Goal: Task Accomplishment & Management: Use online tool/utility

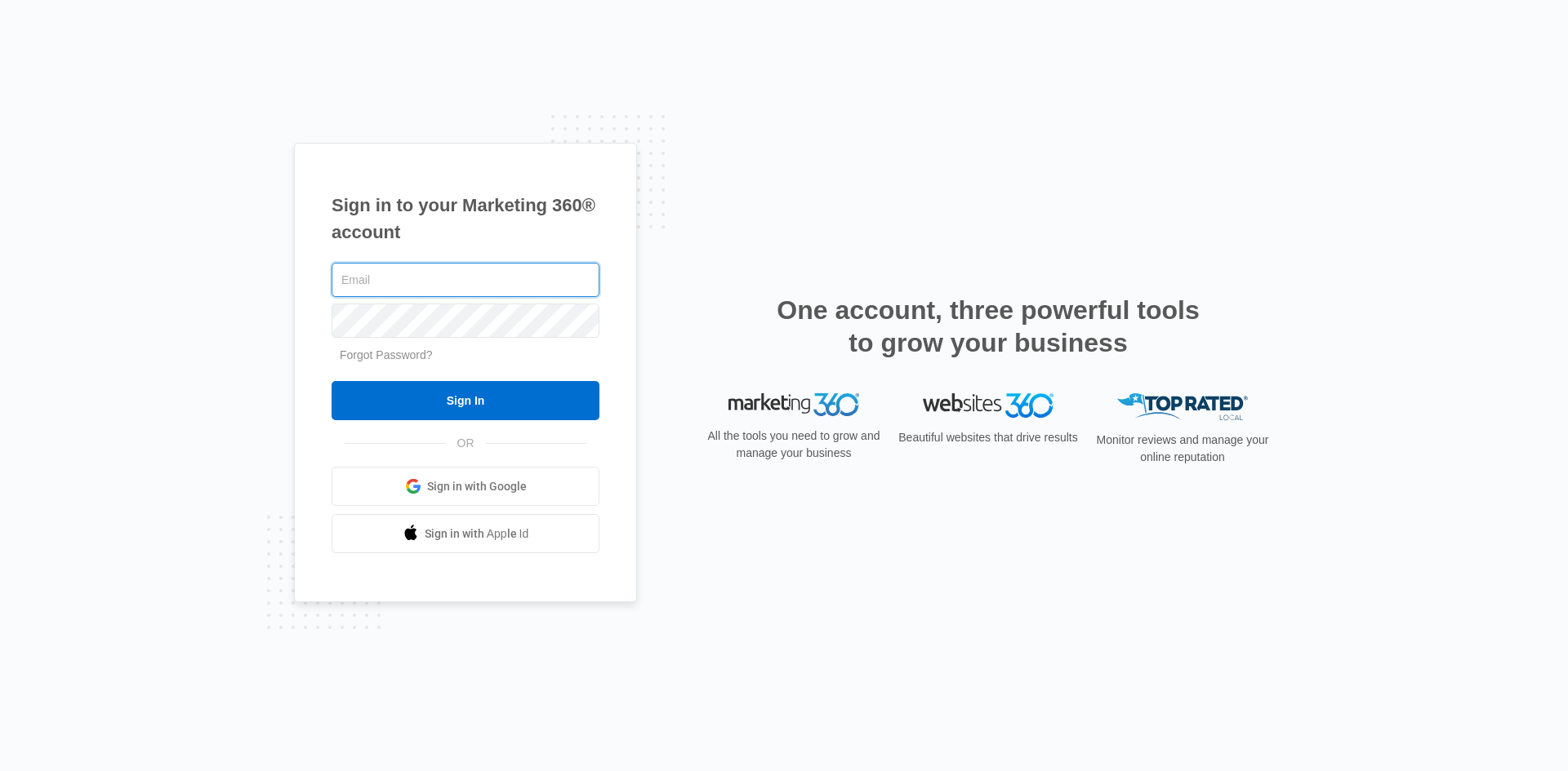
paste input "[EMAIL_ADDRESS][DOMAIN_NAME]"
type input "[EMAIL_ADDRESS][DOMAIN_NAME]"
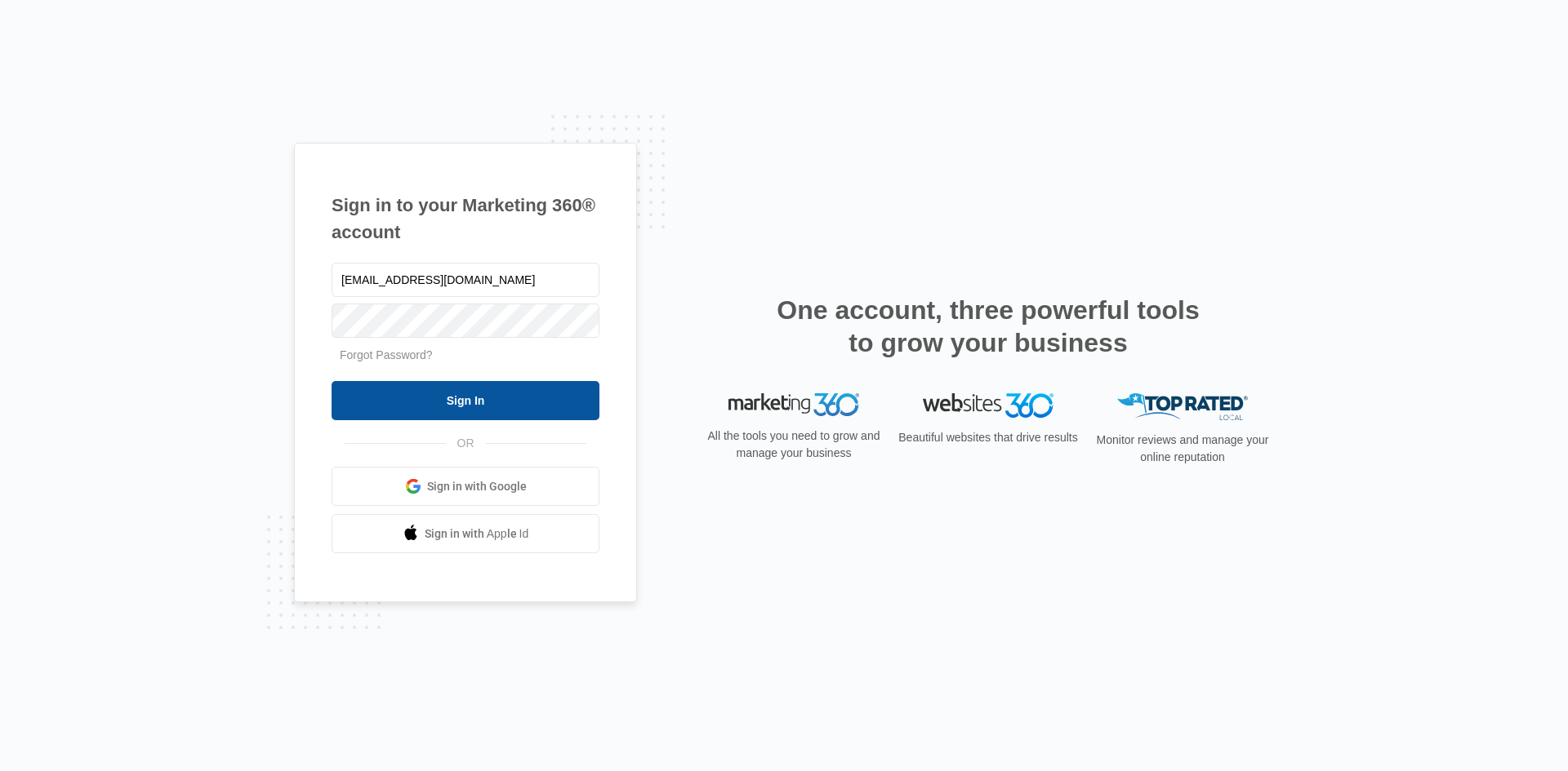
click at [497, 390] on input "Sign In" at bounding box center [466, 401] width 268 height 39
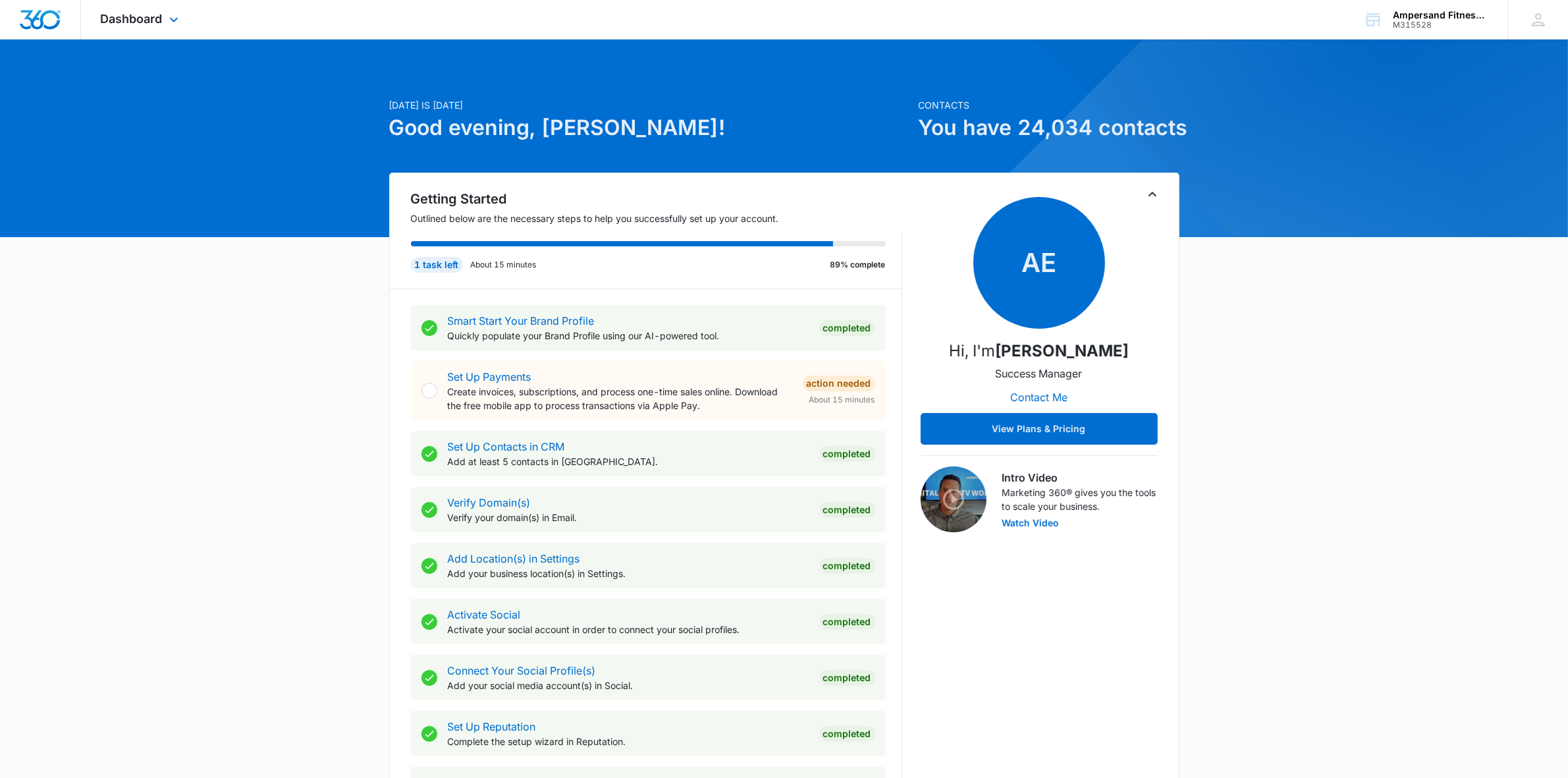
click at [127, 34] on div "Dashboard Apps Reputation Forms CRM Email Social POS Content Ads Intelligence F…" at bounding box center [141, 20] width 121 height 39
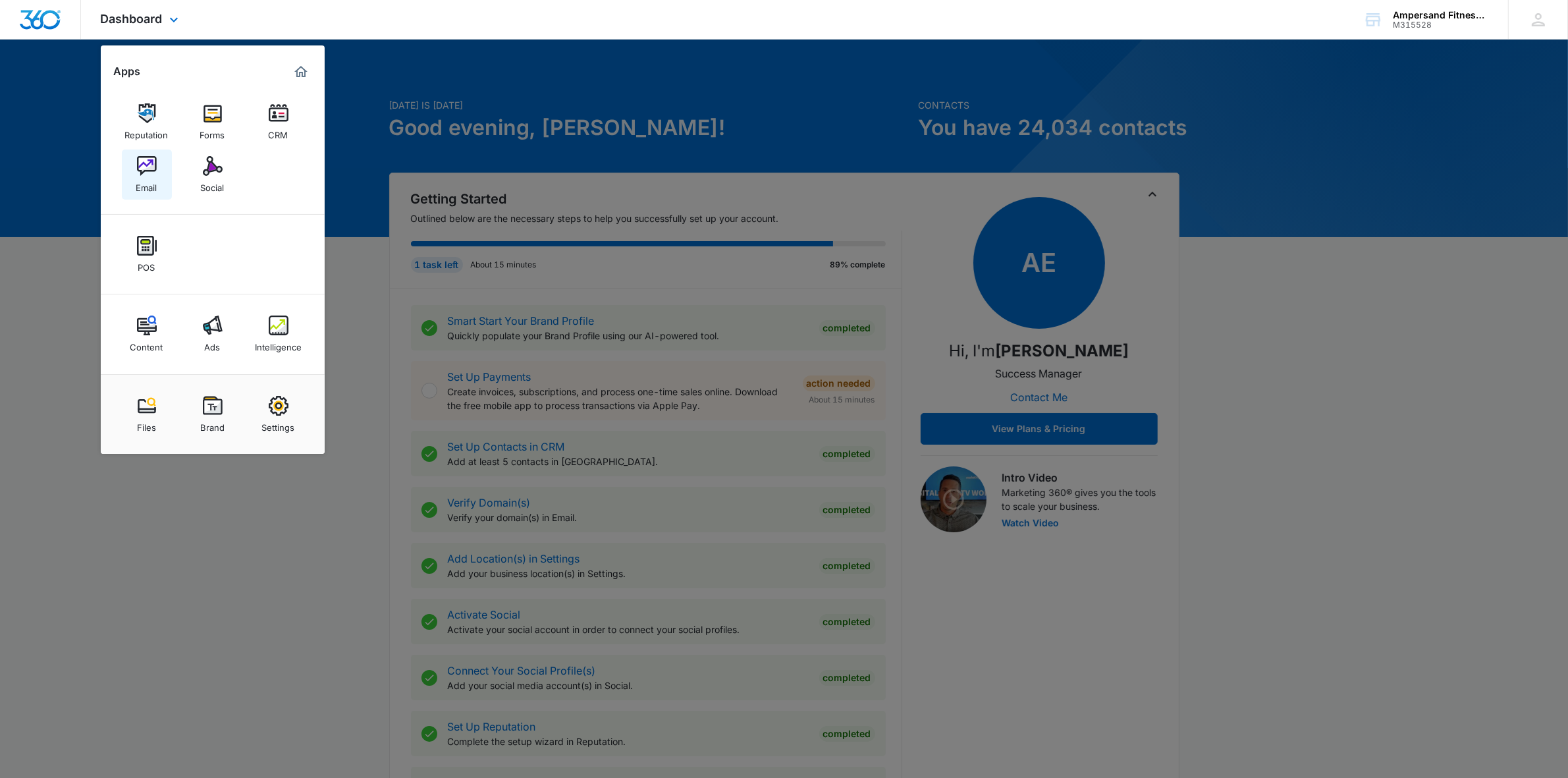
click at [143, 172] on img at bounding box center [146, 165] width 20 height 20
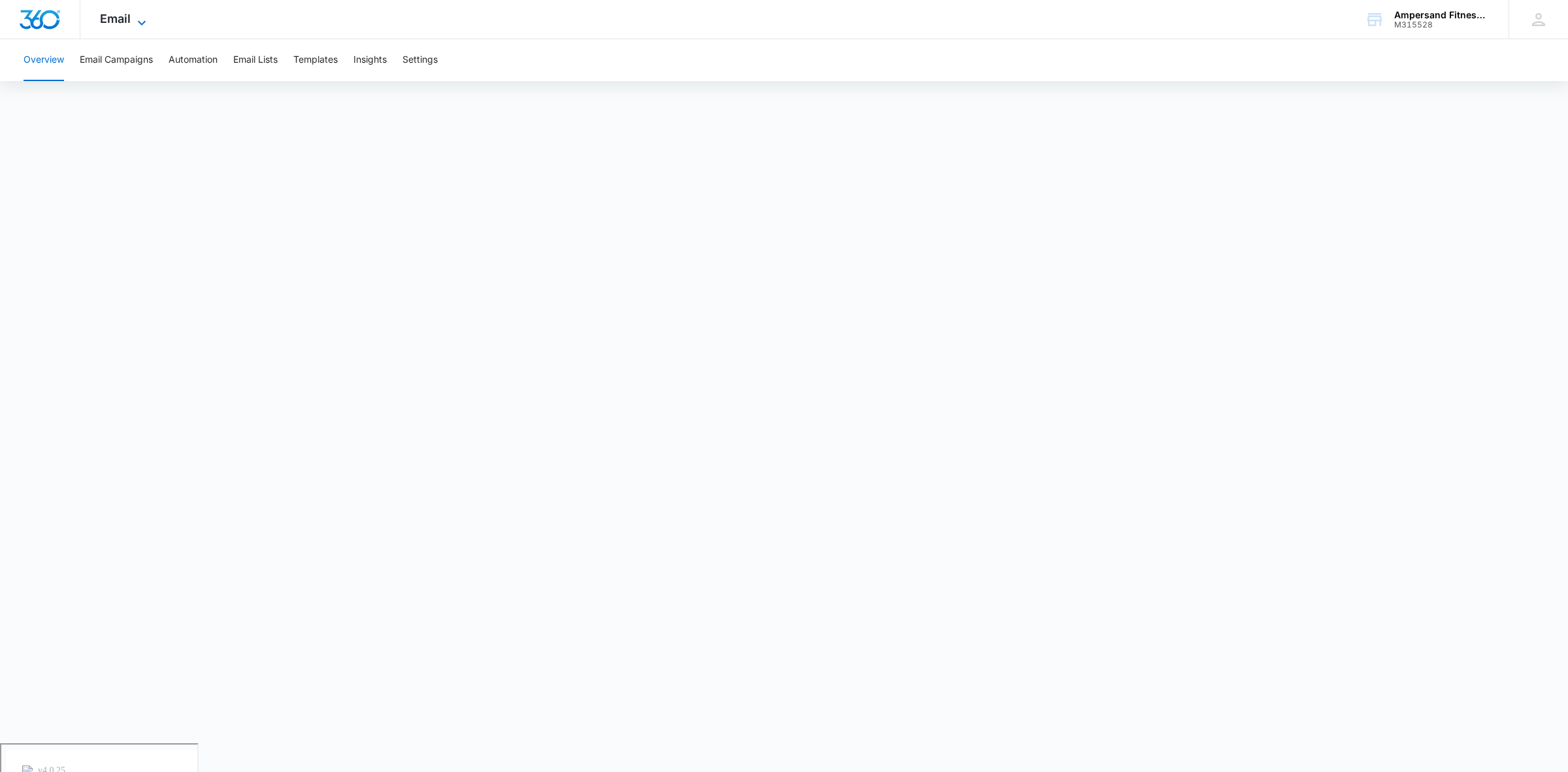
click at [130, 19] on span "Email" at bounding box center [116, 19] width 31 height 14
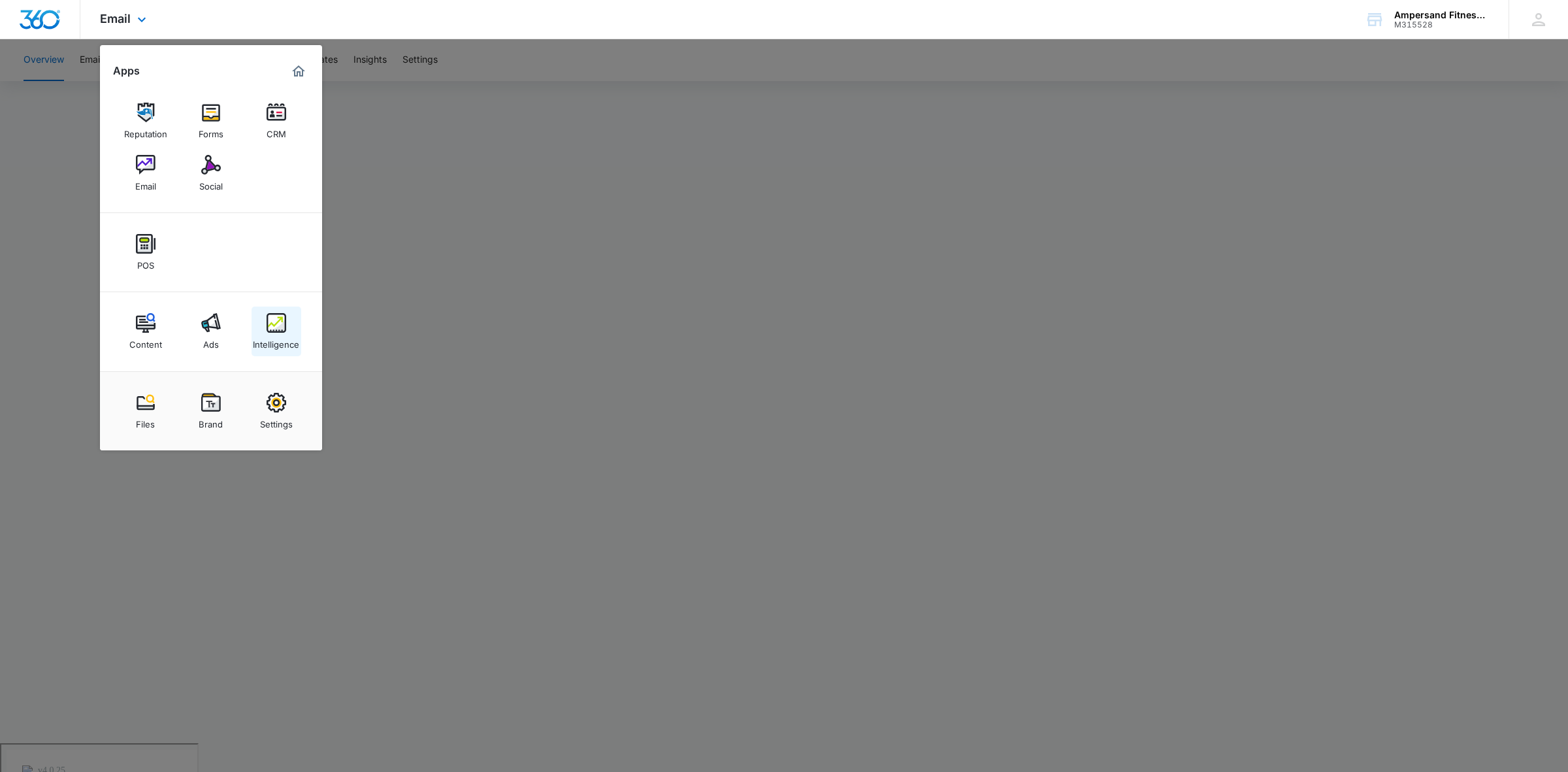
click at [289, 338] on div "Intelligence" at bounding box center [276, 341] width 47 height 17
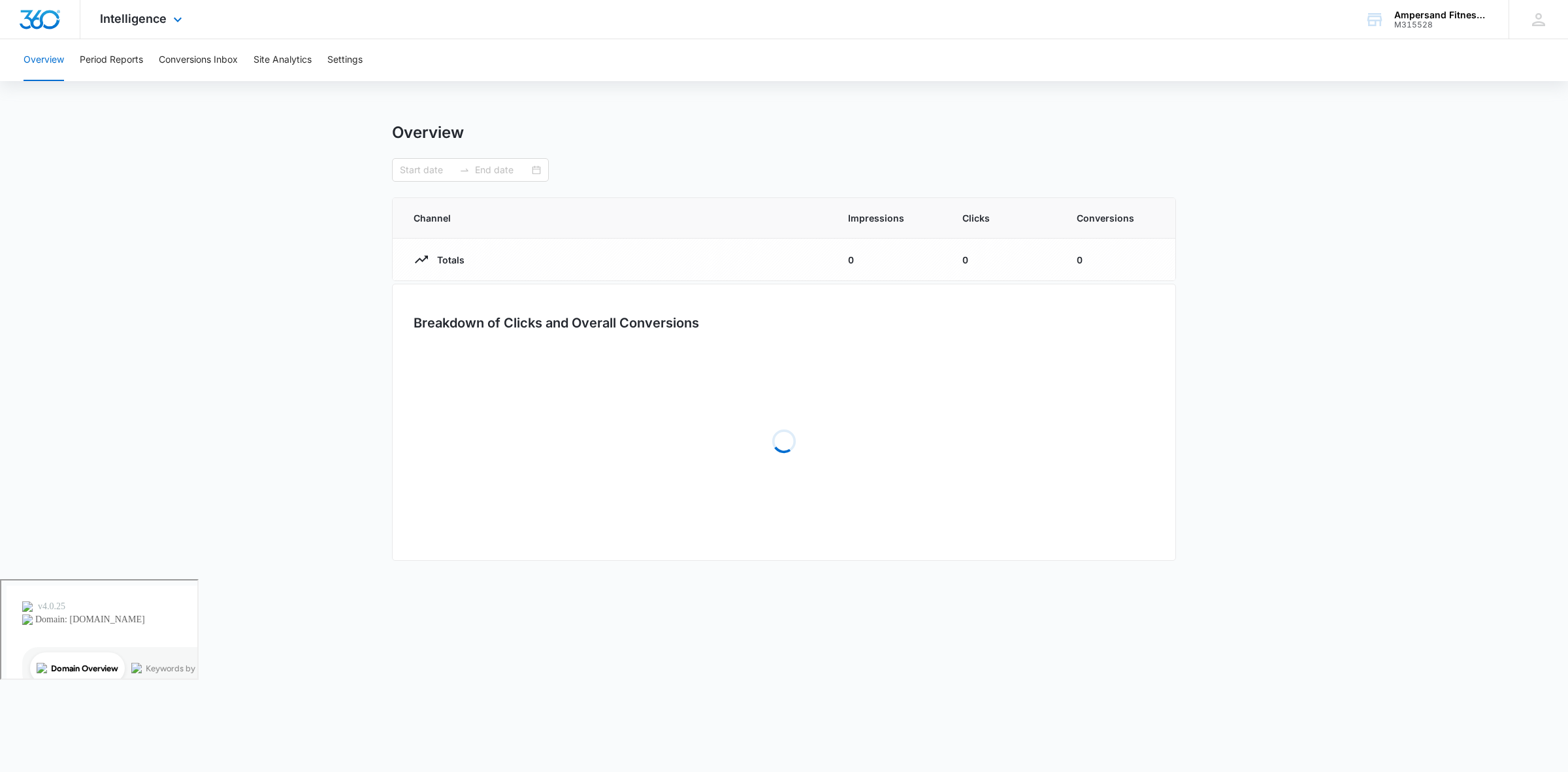
type input "08/04/2025"
type input "09/03/2025"
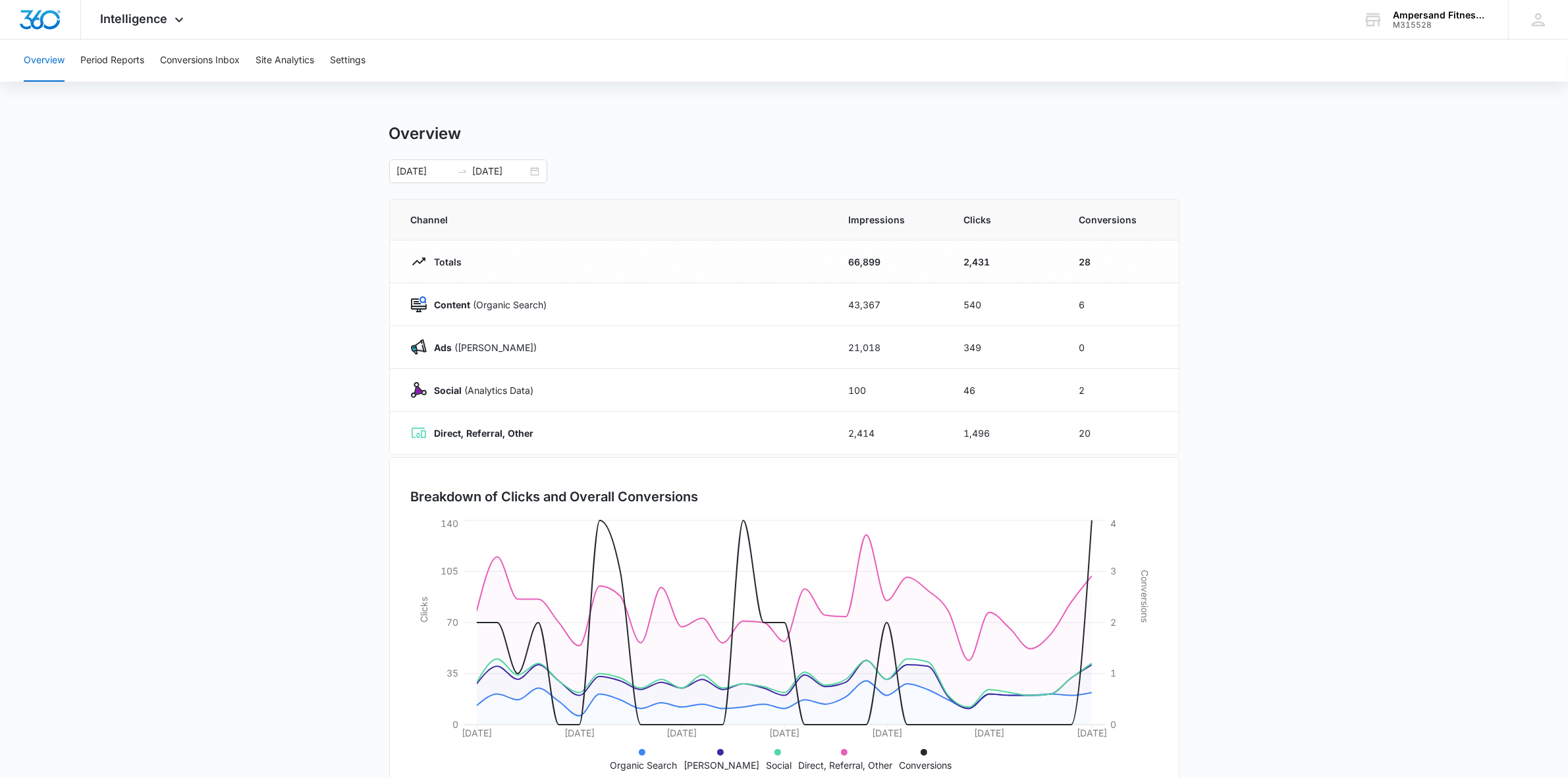
scroll to position [38, 0]
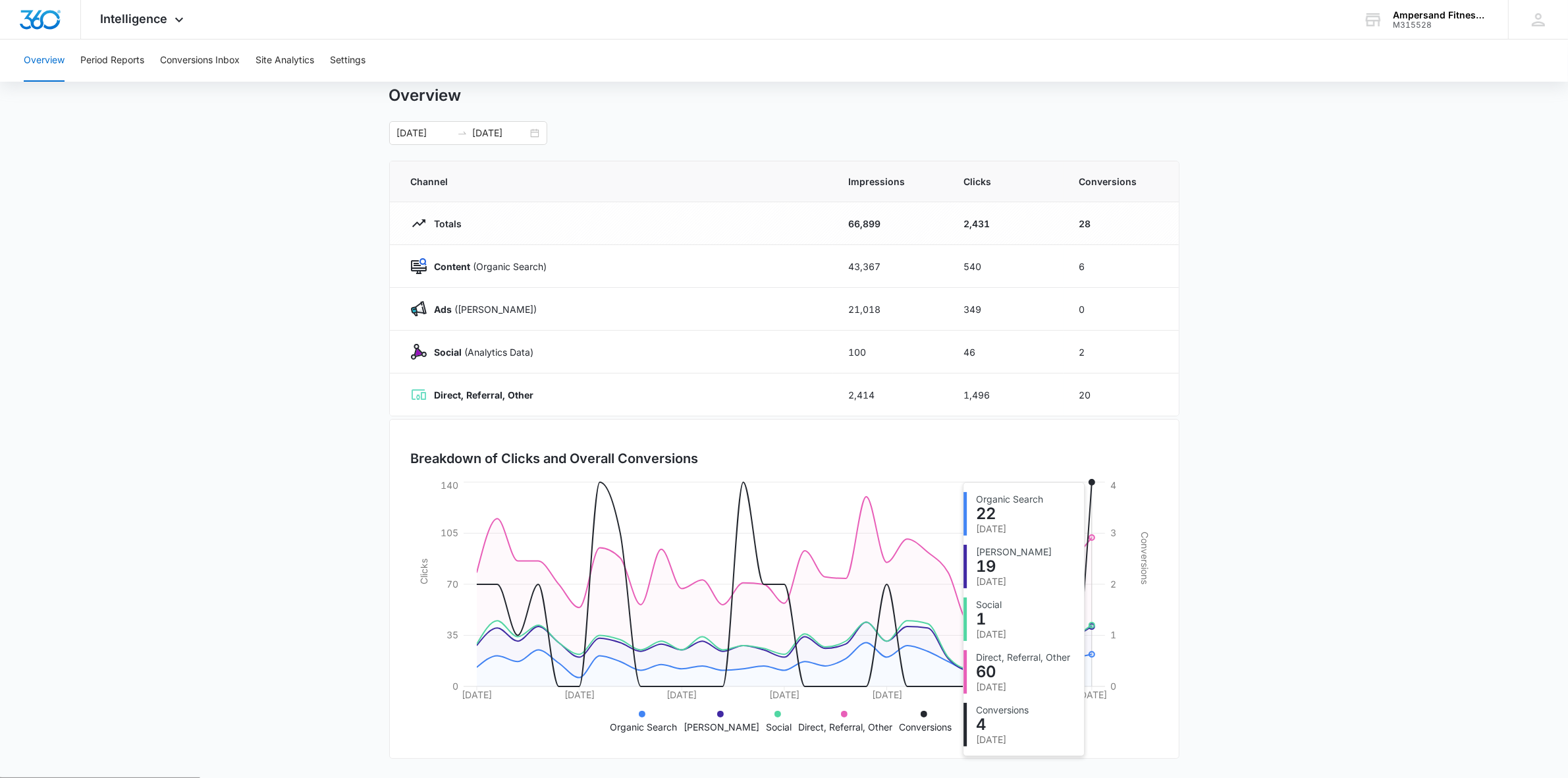
click at [1089, 516] on icon "08/04/2025 08/09/2025 08/14/2025 08/19/2025 08/24/2025 08/29/2025 09/03/2025 0 …" at bounding box center [784, 608] width 747 height 258
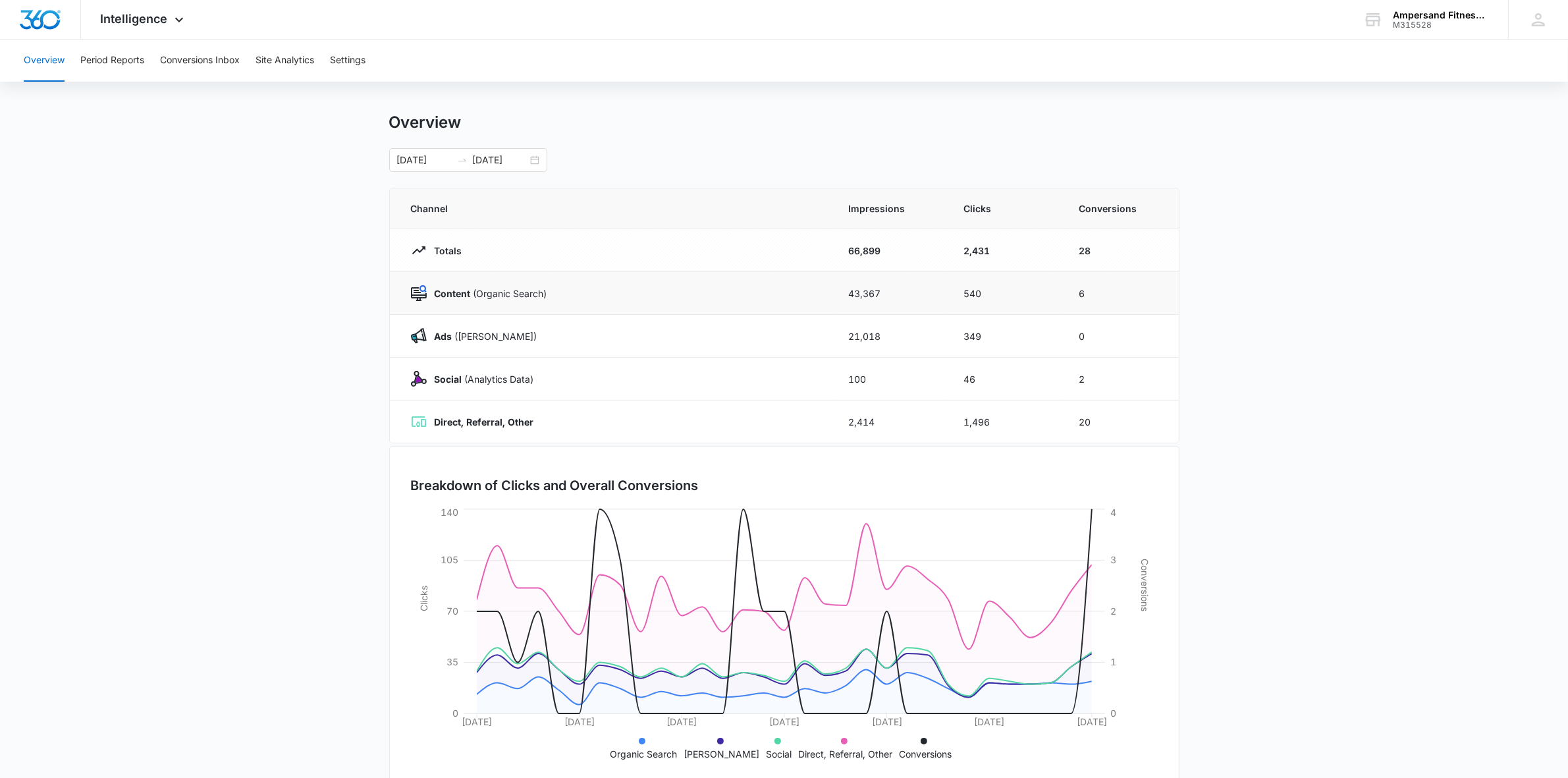
scroll to position [0, 0]
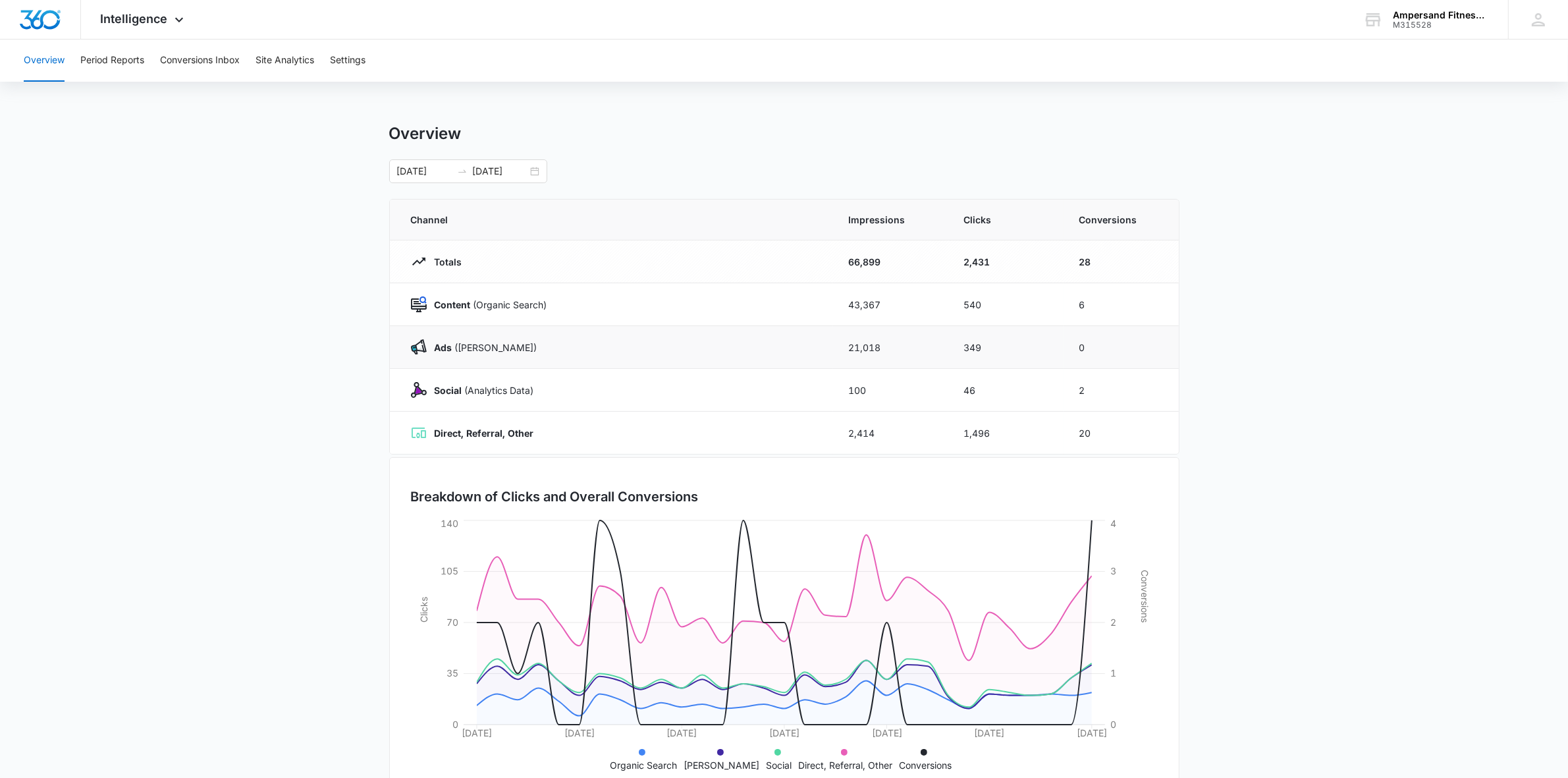
click at [709, 356] on td "Ads (Ad Campaigns)" at bounding box center [611, 348] width 443 height 43
click at [496, 347] on p "Ads (Ad Campaigns)" at bounding box center [481, 348] width 110 height 14
click at [488, 387] on p "Social (Analytics Data)" at bounding box center [480, 391] width 107 height 14
